Goal: Navigation & Orientation: Find specific page/section

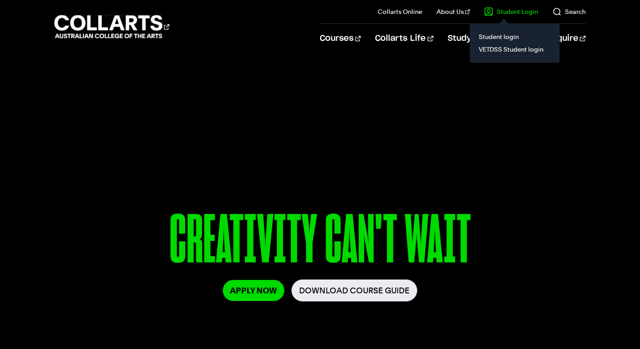
click at [514, 13] on link "Student Login" at bounding box center [511, 11] width 54 height 9
click at [500, 50] on link "VETDSS Student login" at bounding box center [514, 49] width 75 height 13
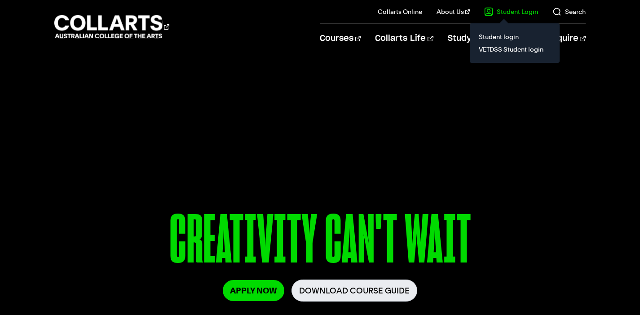
click at [502, 8] on link "Student Login" at bounding box center [511, 11] width 54 height 9
click at [503, 46] on link "VETDSS Student login" at bounding box center [514, 49] width 75 height 13
